Goal: Task Accomplishment & Management: Complete application form

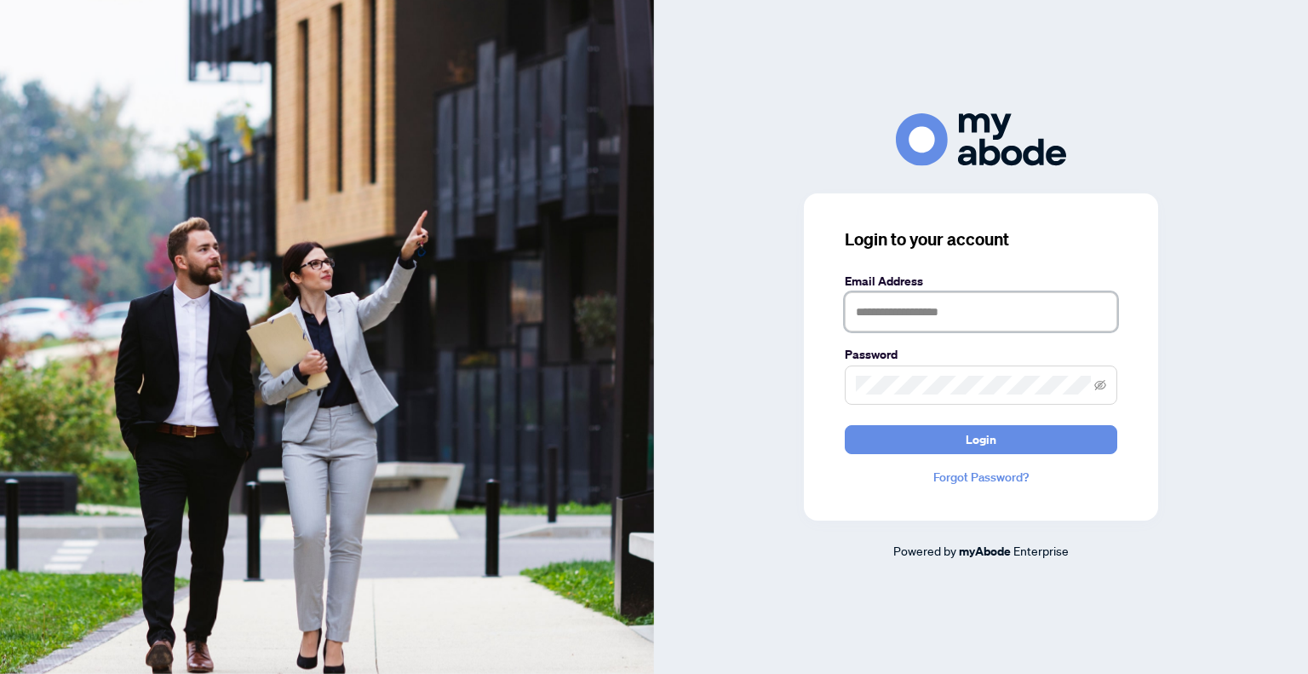
click at [926, 318] on input "text" at bounding box center [981, 311] width 272 height 39
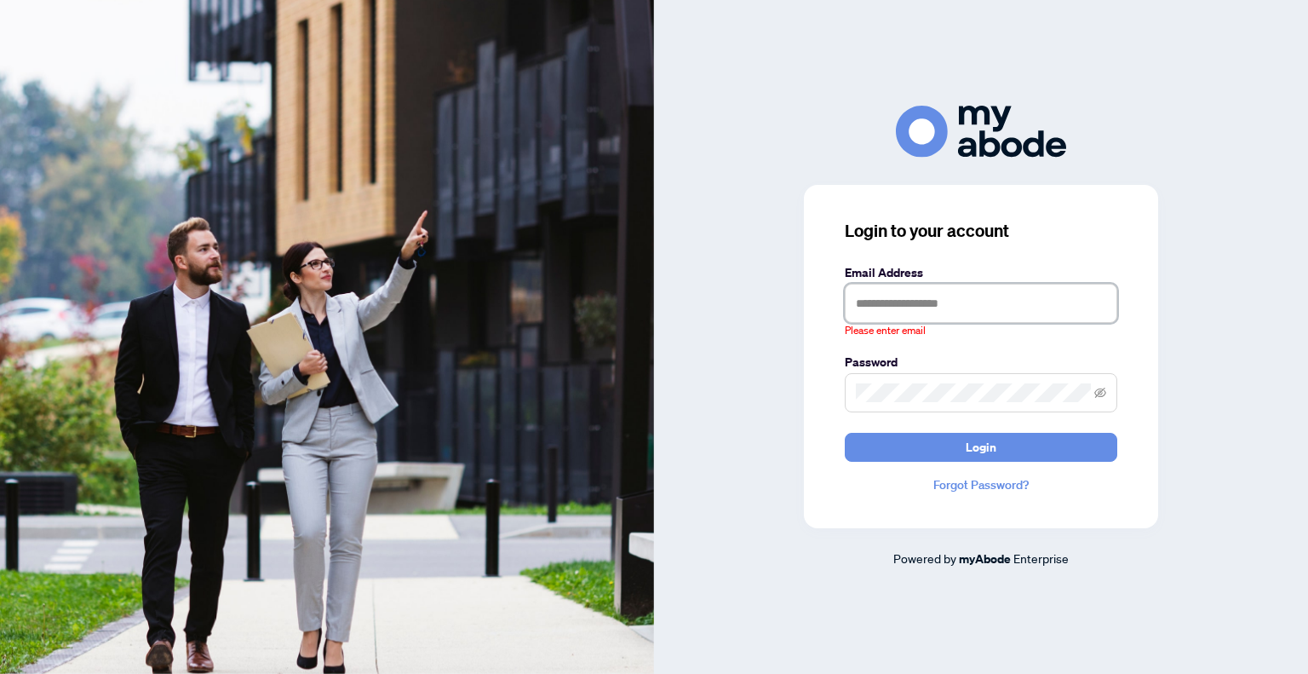
type input "**********"
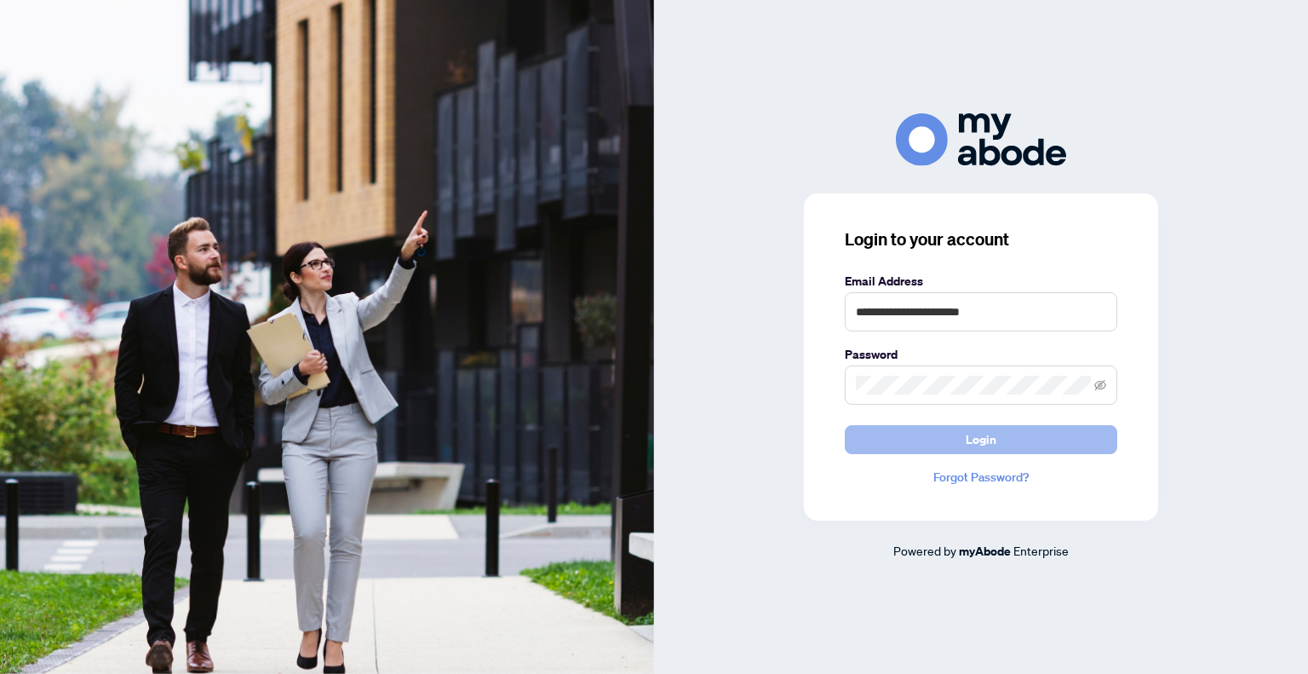
click at [919, 431] on button "Login" at bounding box center [981, 439] width 272 height 29
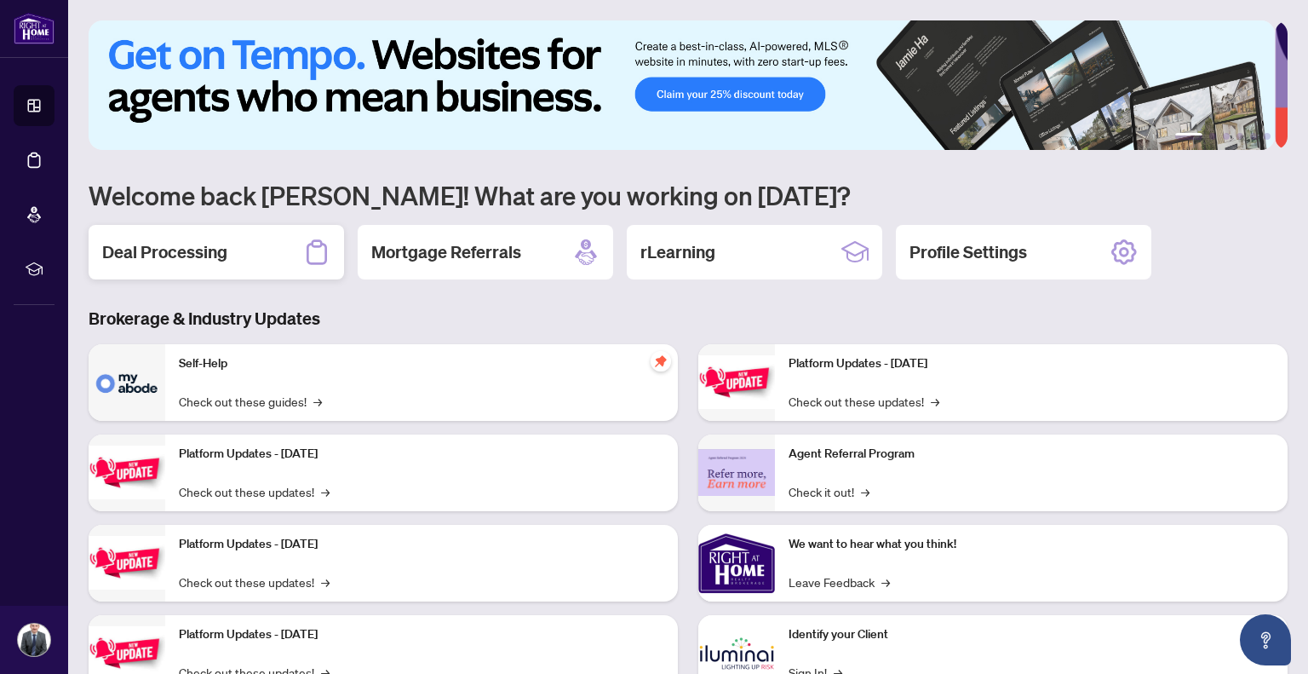
click at [168, 255] on h2 "Deal Processing" at bounding box center [164, 252] width 125 height 24
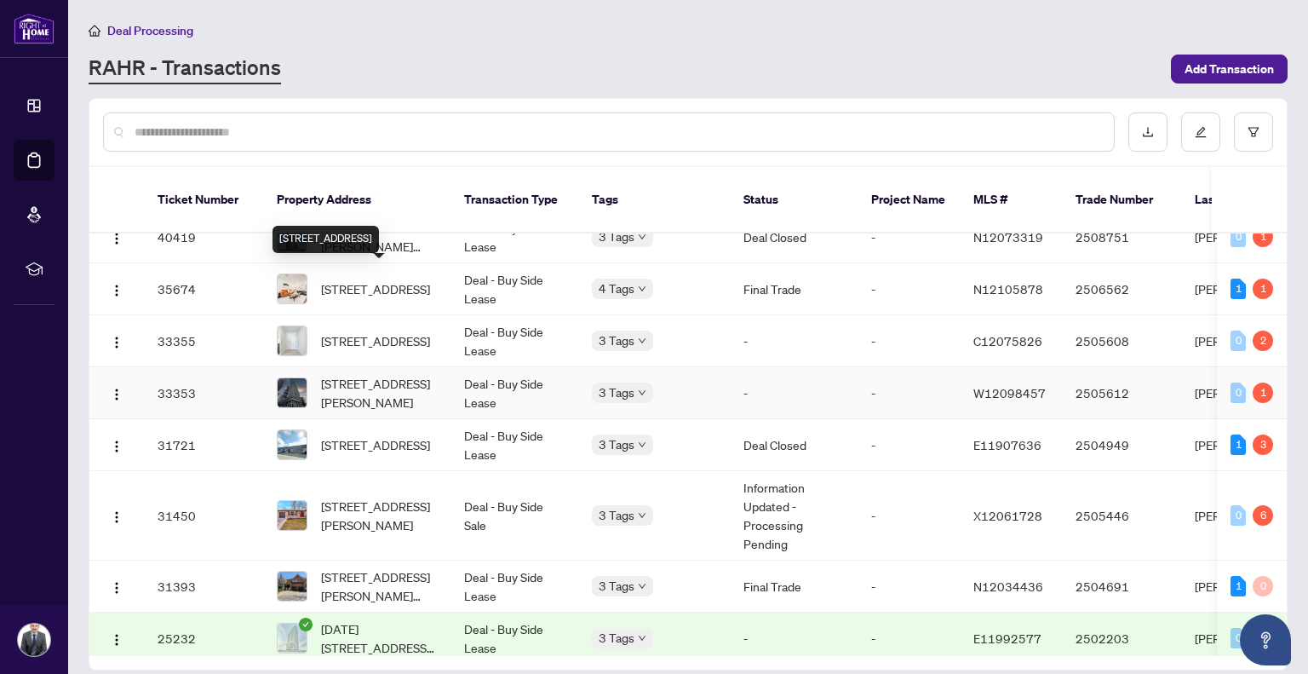
scroll to position [652, 0]
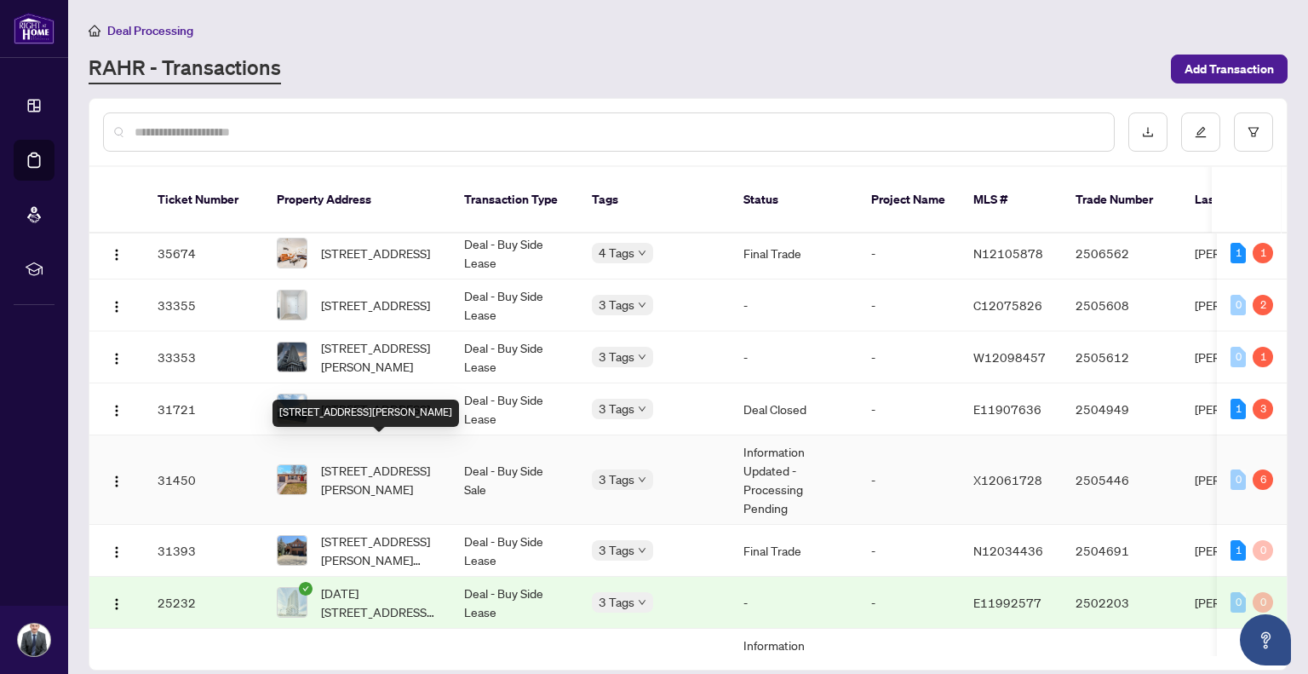
click at [371, 461] on span "[STREET_ADDRESS][PERSON_NAME]" at bounding box center [379, 479] width 116 height 37
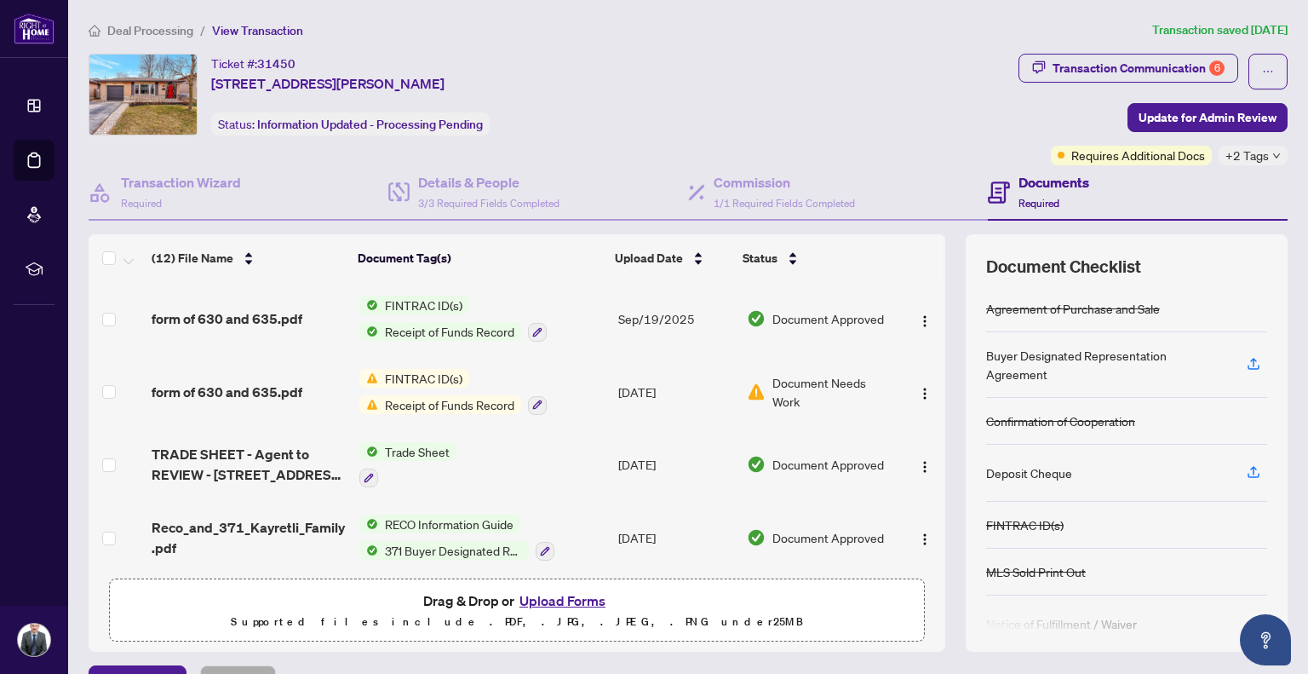
click at [780, 387] on span "Document Needs Work" at bounding box center [832, 391] width 121 height 37
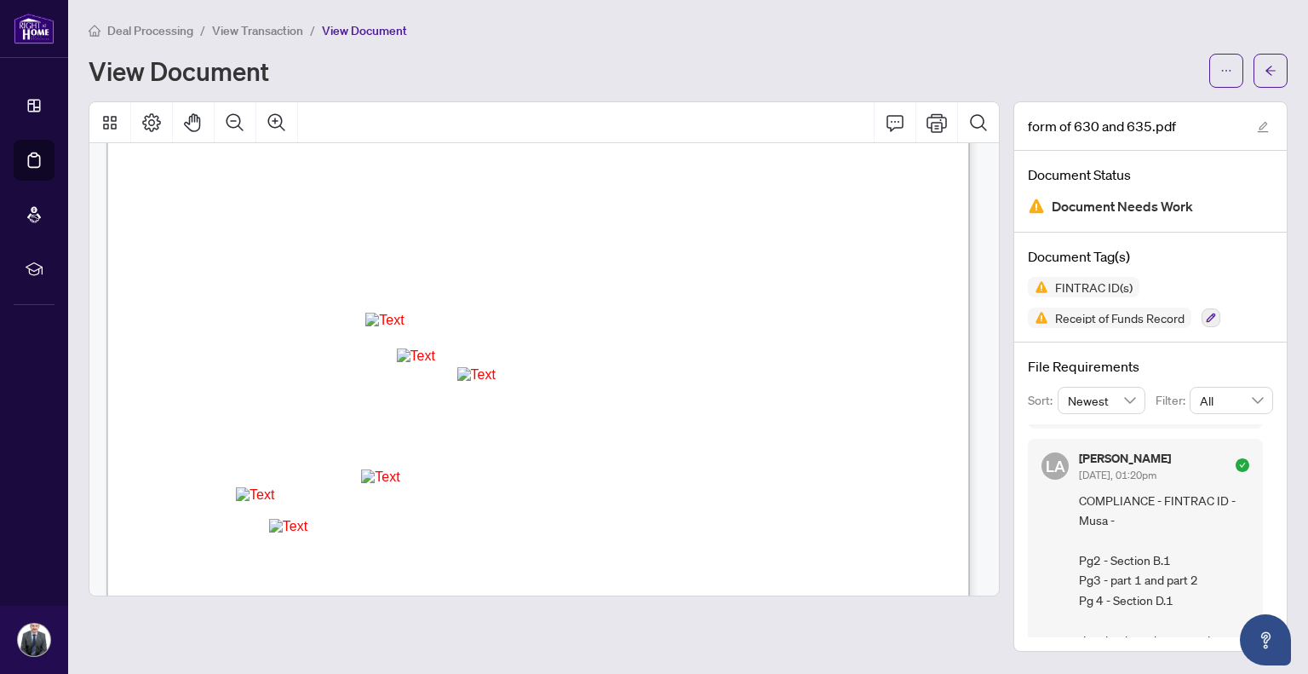
scroll to position [481, 0]
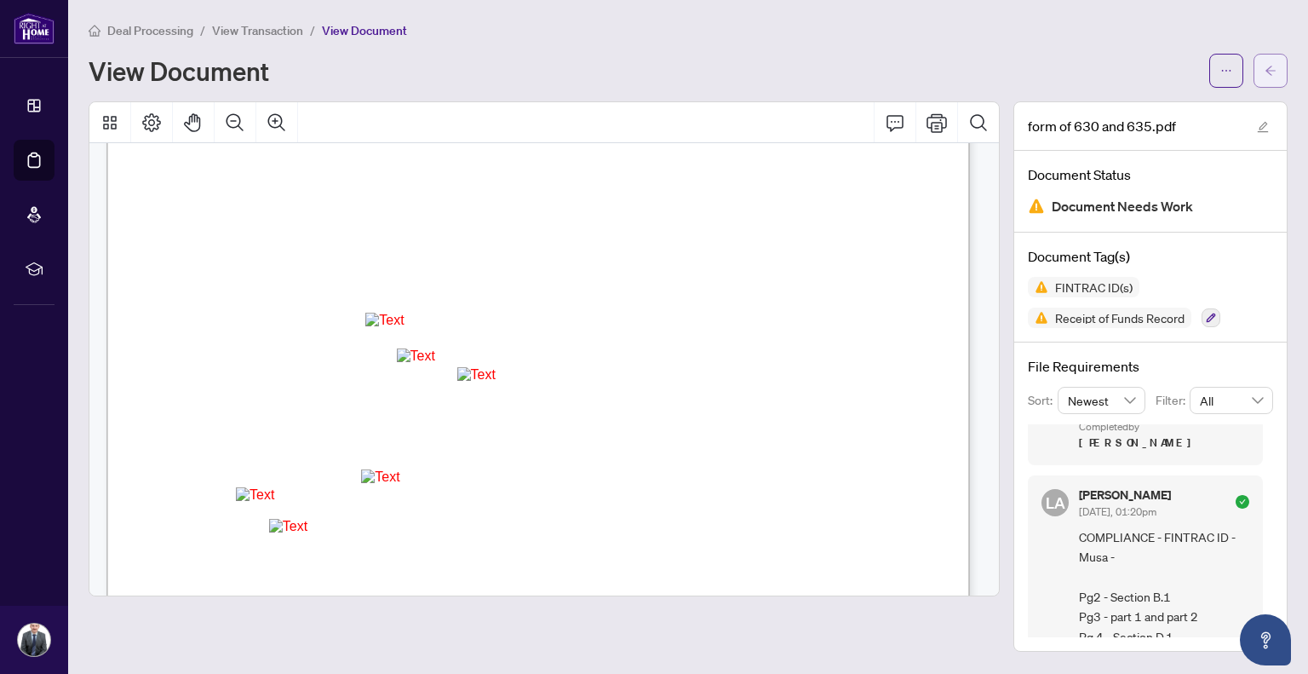
click at [1268, 75] on span "button" at bounding box center [1271, 70] width 12 height 27
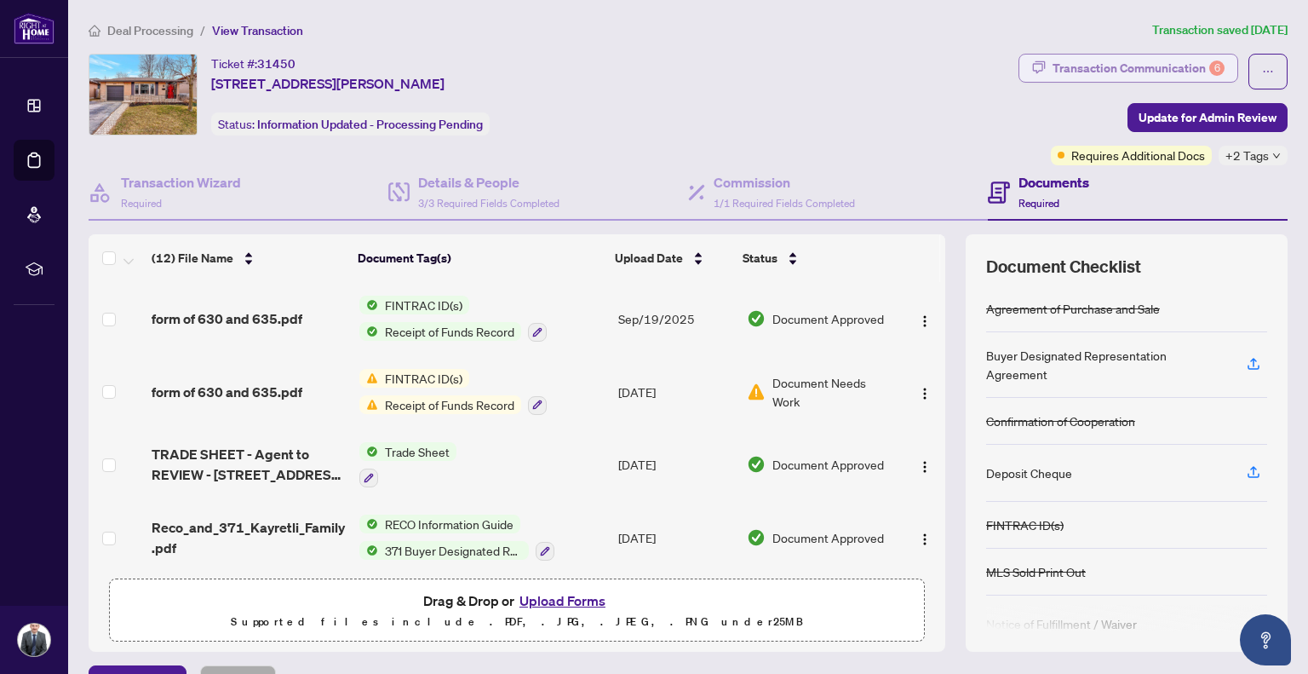
click at [1175, 72] on div "Transaction Communication 6" at bounding box center [1139, 67] width 172 height 27
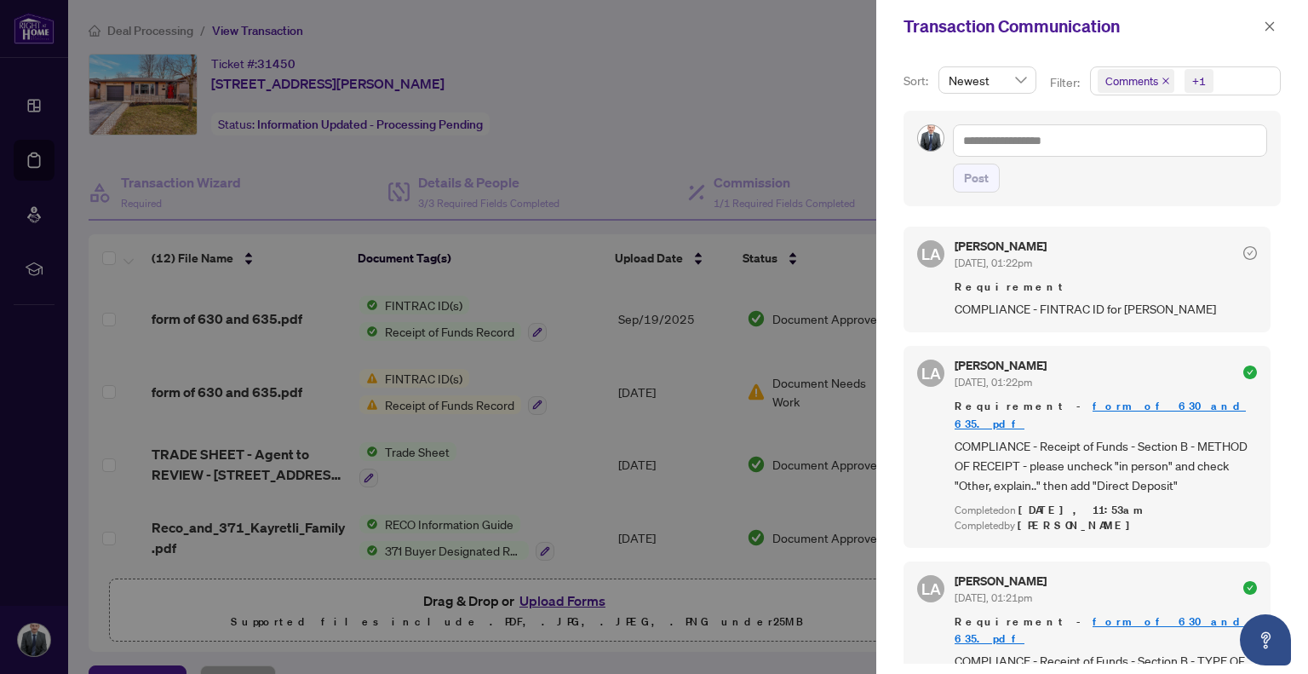
click at [1021, 80] on span "Newest" at bounding box center [987, 80] width 77 height 26
click at [1152, 77] on span "Comments" at bounding box center [1131, 80] width 53 height 17
click at [1161, 166] on span "Requirements" at bounding box center [1192, 175] width 151 height 20
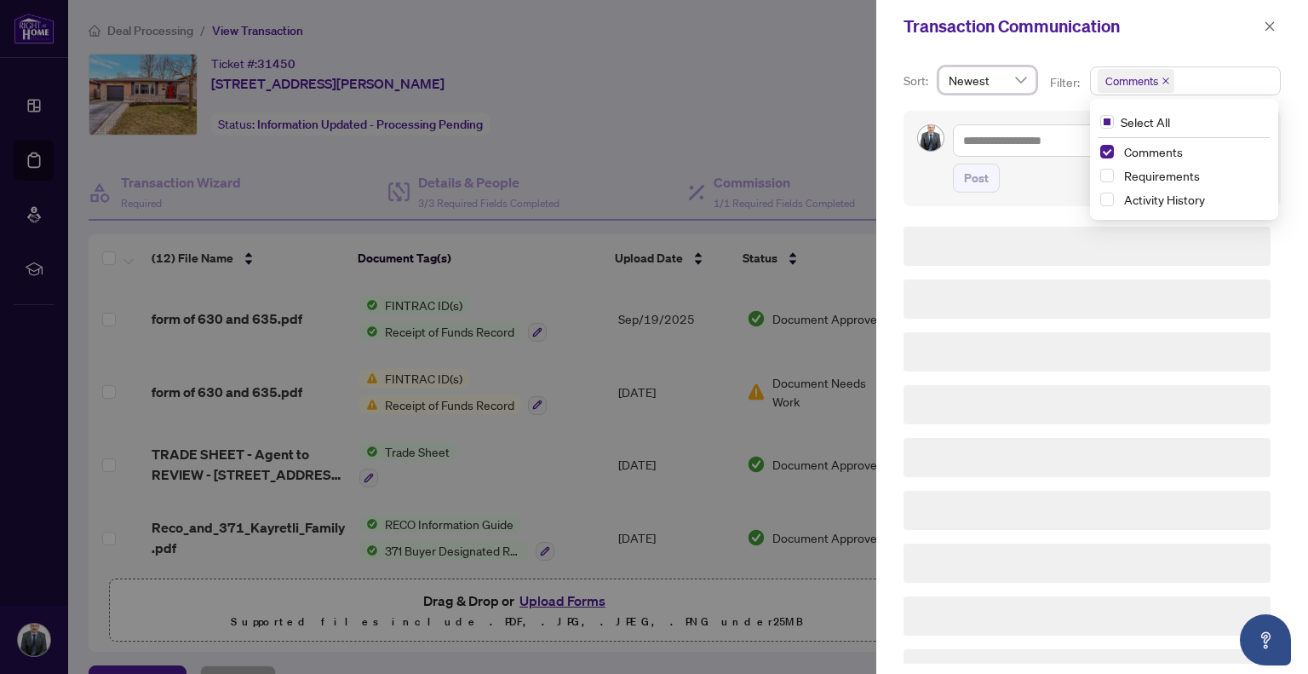
click at [1163, 77] on icon "close" at bounding box center [1166, 81] width 9 height 9
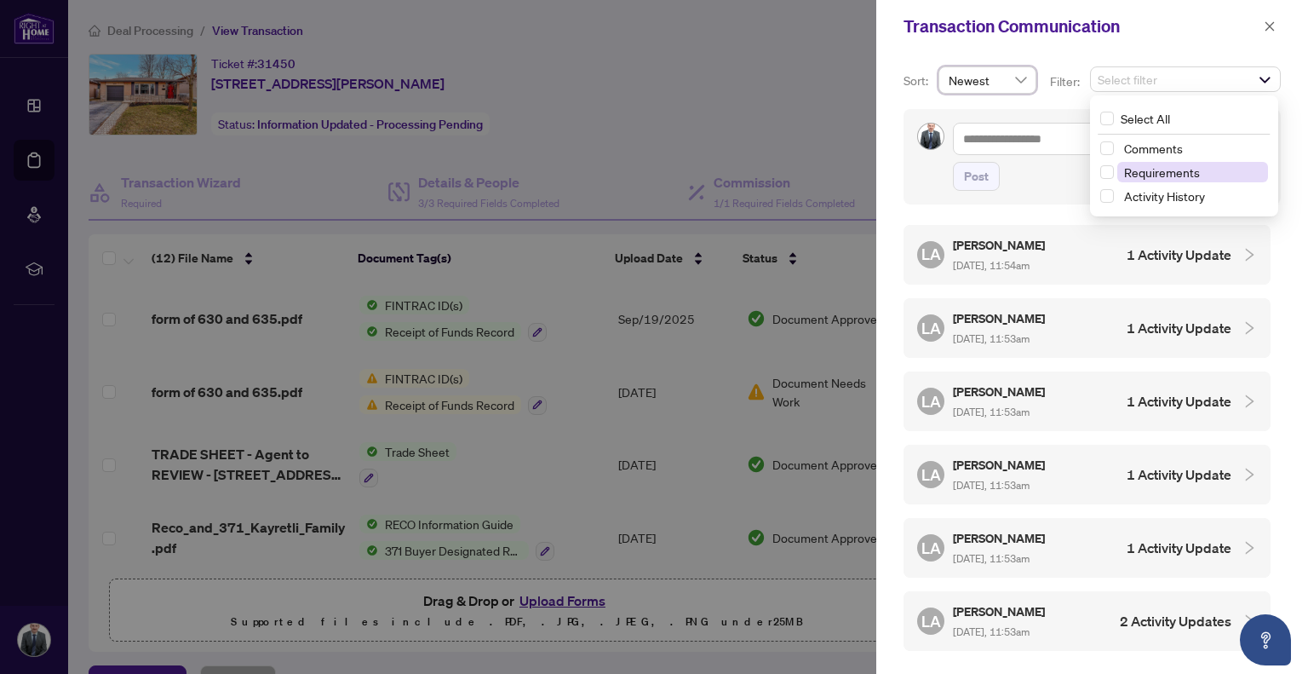
click at [1163, 164] on span "Requirements" at bounding box center [1162, 171] width 76 height 15
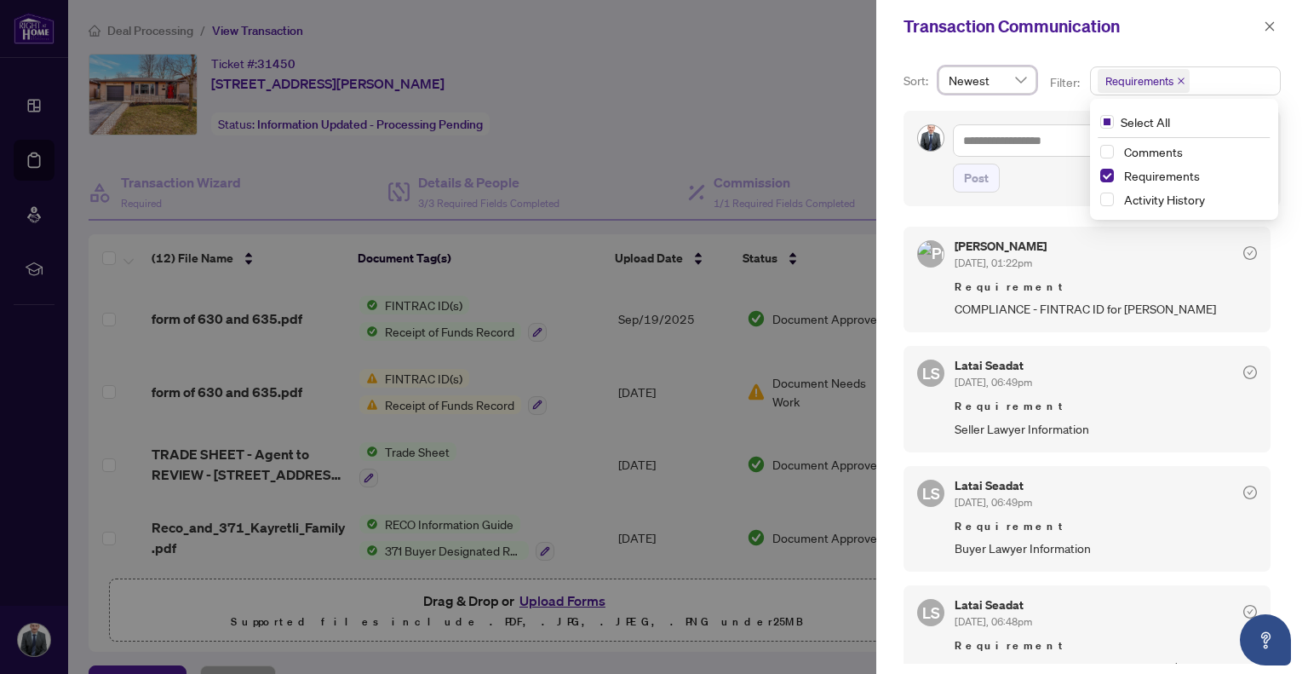
click at [1055, 180] on div "Post" at bounding box center [1110, 177] width 314 height 29
click at [1085, 292] on span "Requirement" at bounding box center [1106, 286] width 302 height 17
click at [773, 118] on div at bounding box center [654, 337] width 1308 height 674
click at [733, 120] on div at bounding box center [654, 337] width 1308 height 674
click at [1265, 24] on icon "close" at bounding box center [1270, 26] width 12 height 12
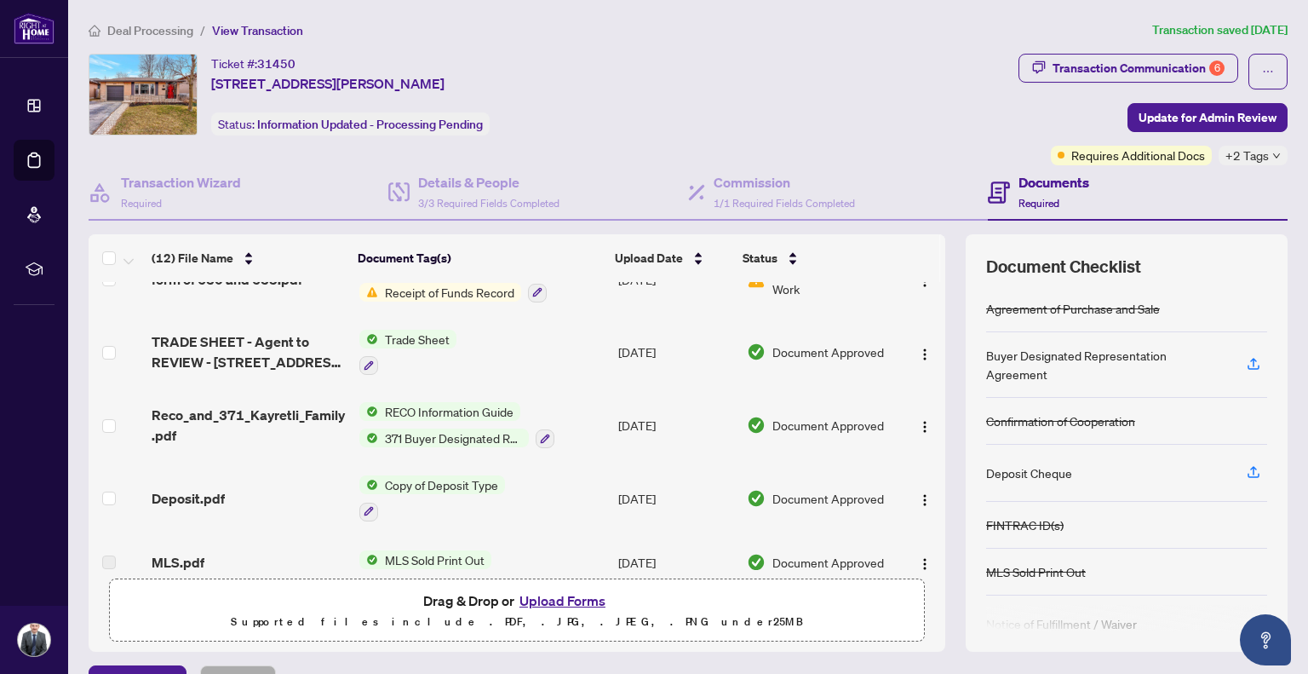
scroll to position [113, 0]
click at [556, 592] on button "Upload Forms" at bounding box center [562, 600] width 96 height 22
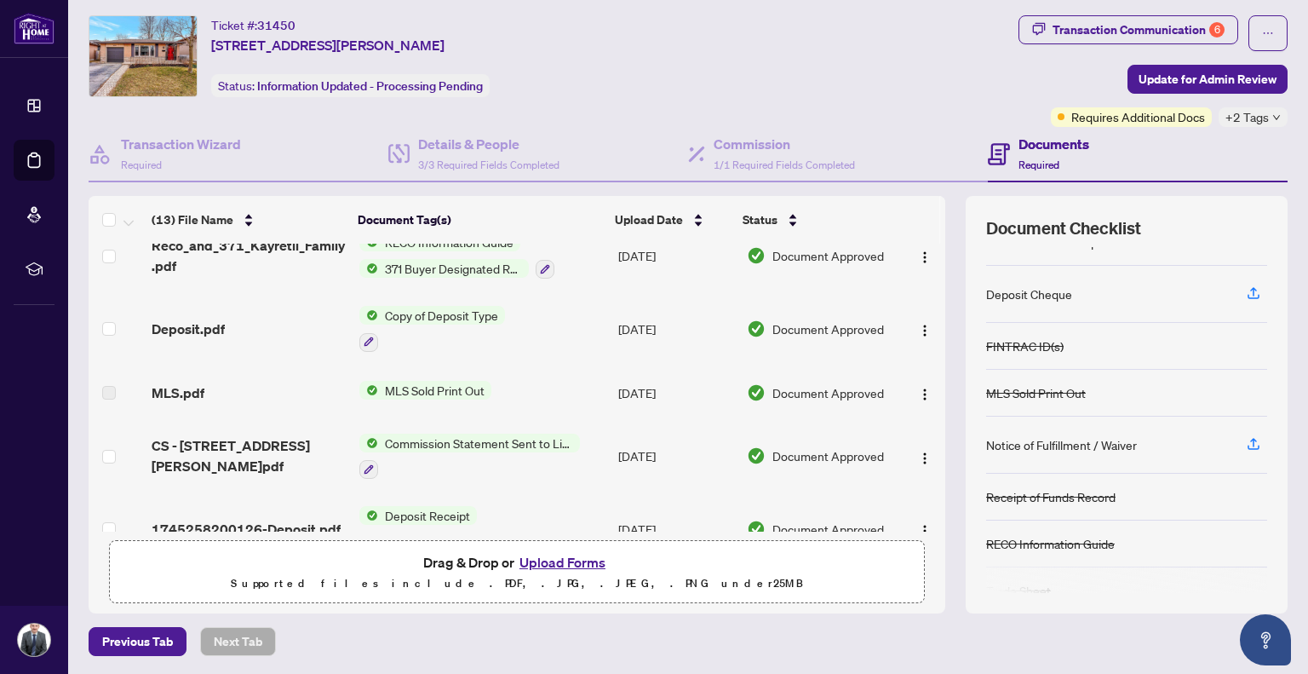
scroll to position [141, 0]
click at [1237, 77] on span "Update for Admin Review" at bounding box center [1208, 79] width 138 height 27
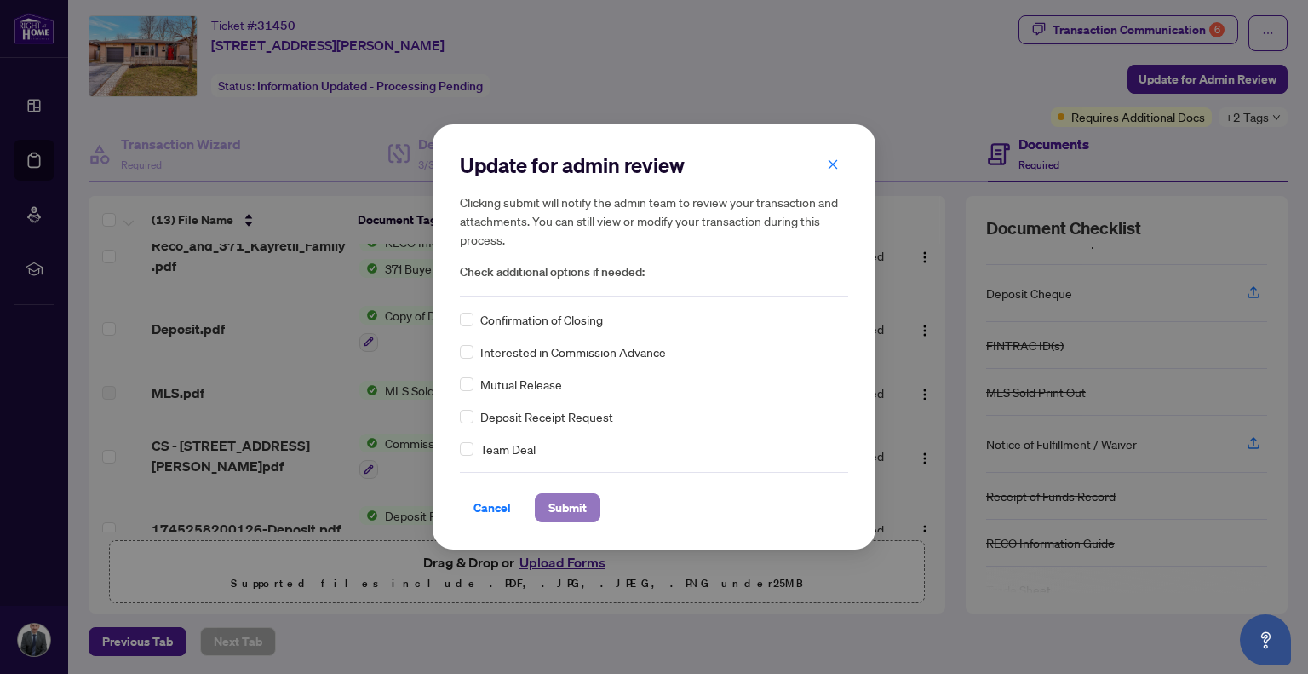
click at [560, 508] on span "Submit" at bounding box center [567, 507] width 38 height 27
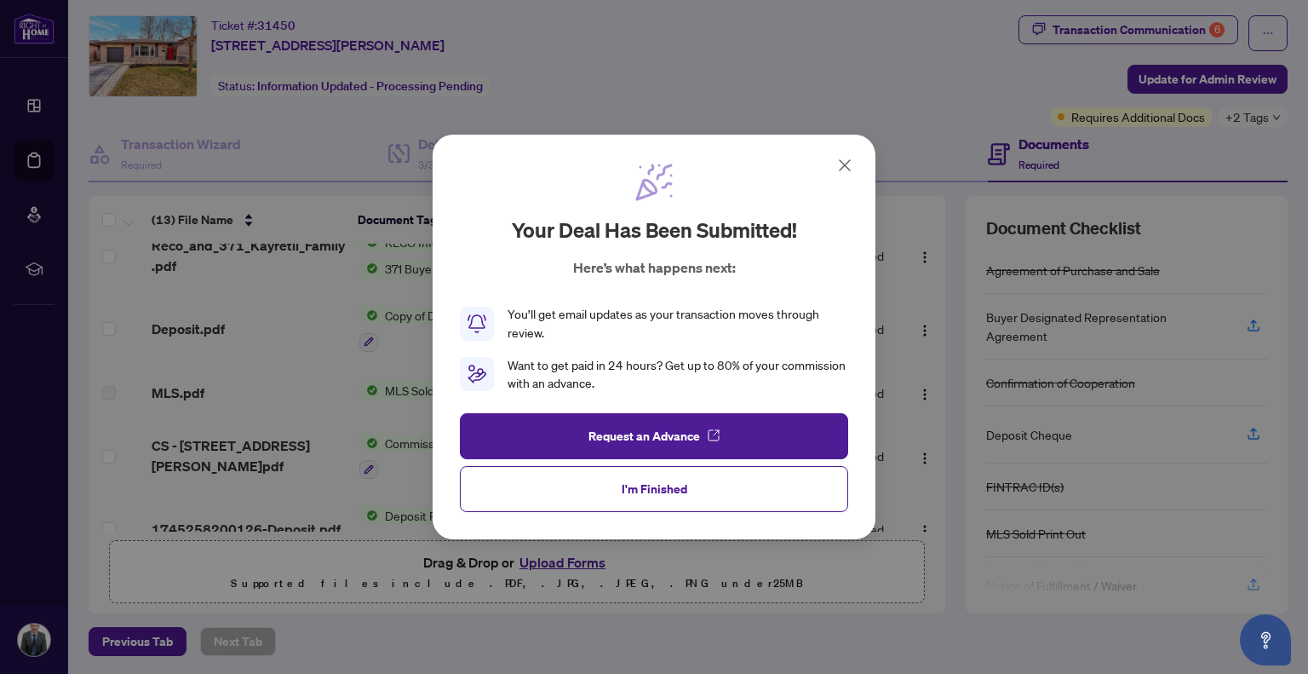
click at [829, 158] on div "Your deal has been submitted! Here’s what happens next: You’ll get email update…" at bounding box center [654, 337] width 443 height 405
click at [843, 158] on icon at bounding box center [845, 165] width 20 height 20
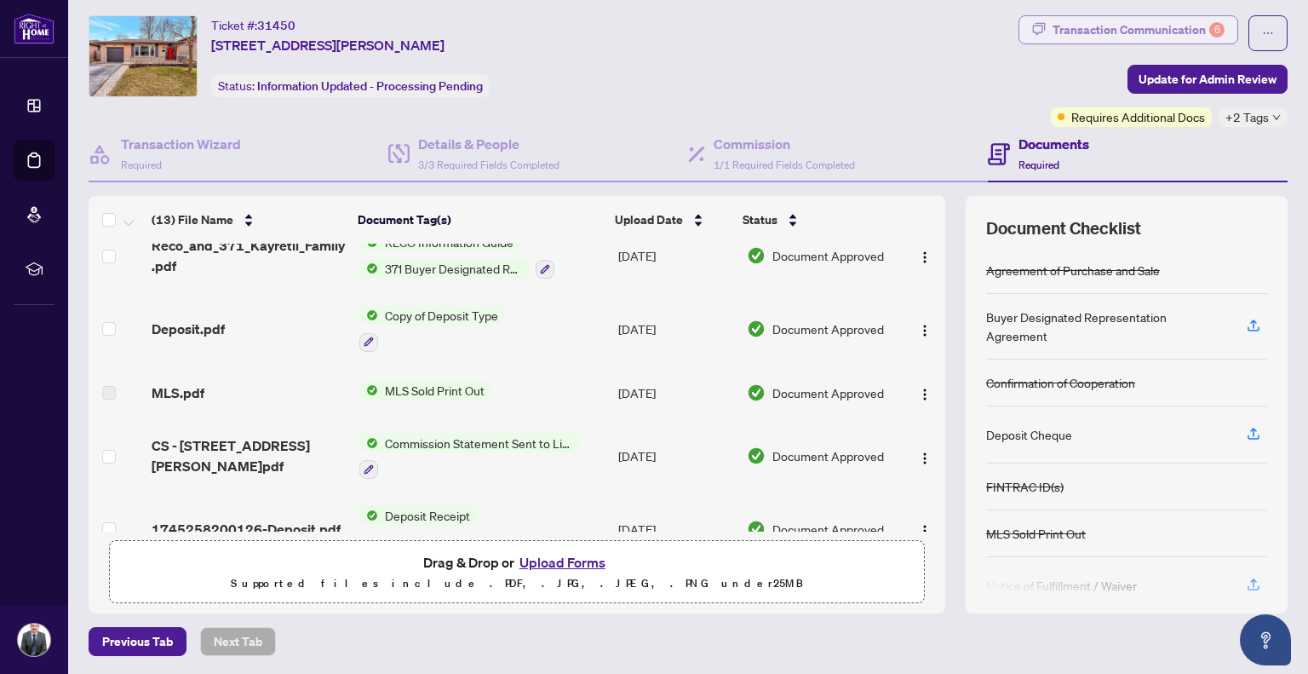
click at [1153, 33] on div "Transaction Communication 6" at bounding box center [1139, 29] width 172 height 27
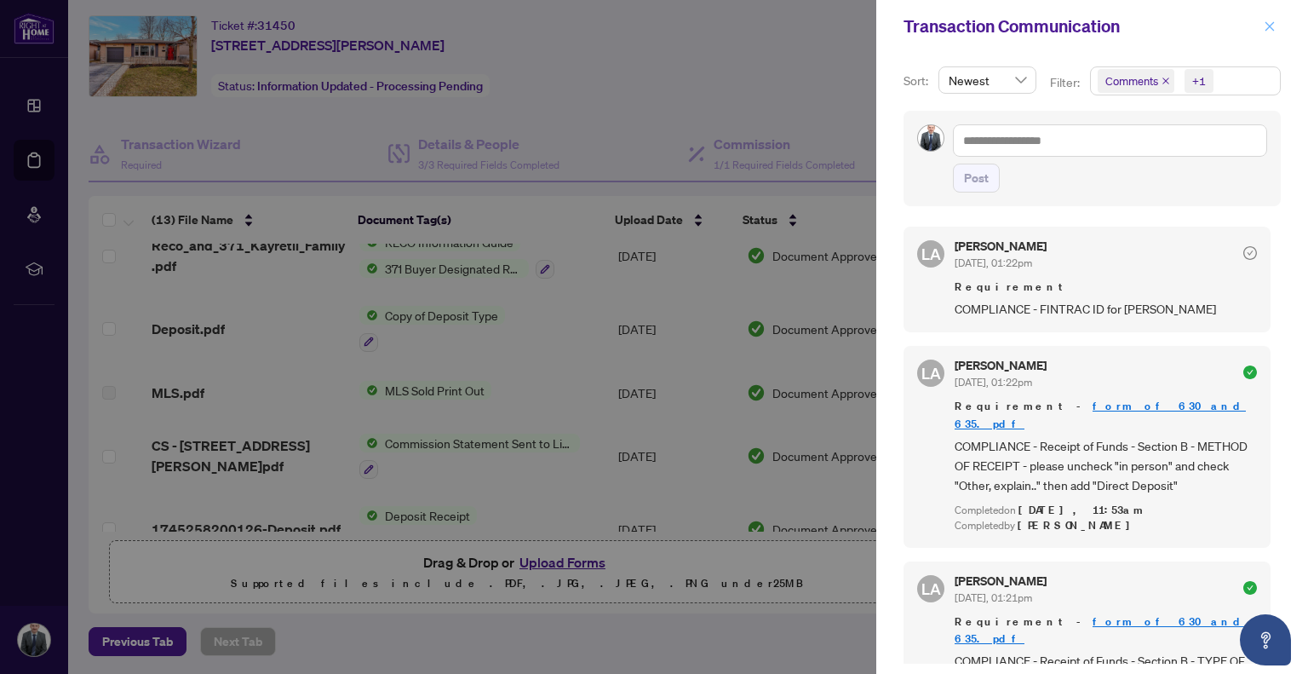
click at [1275, 26] on icon "close" at bounding box center [1270, 26] width 12 height 12
